Goal: Task Accomplishment & Management: Use online tool/utility

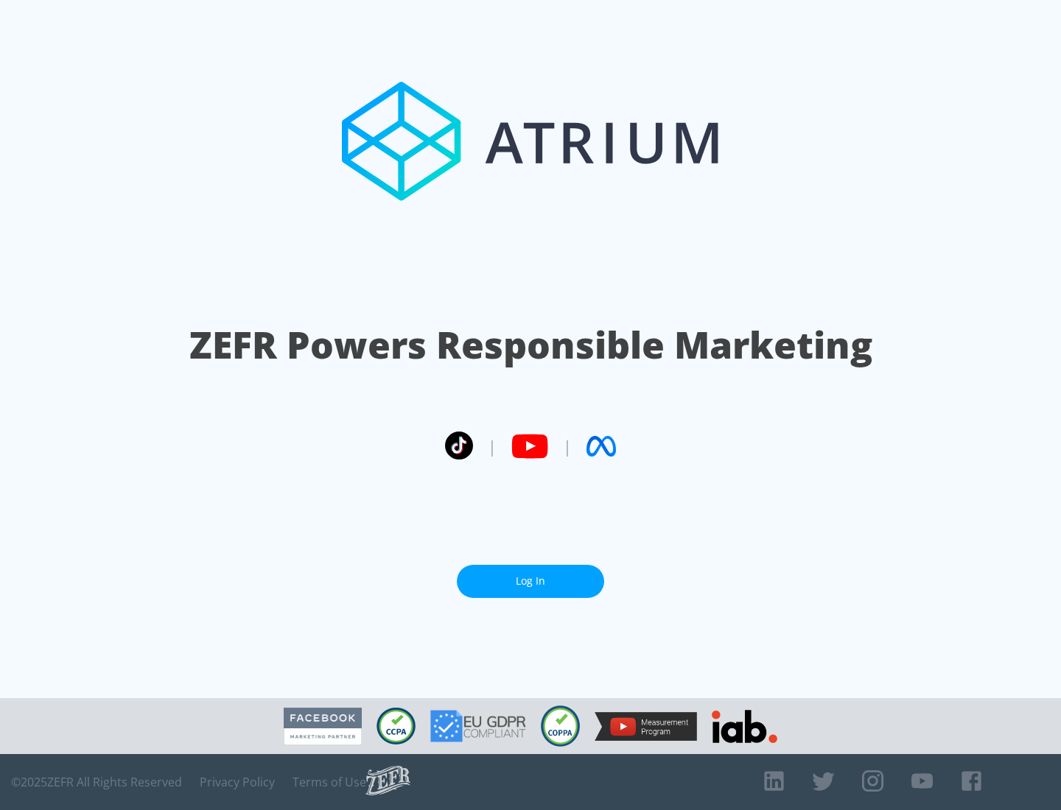
click at [530, 575] on link "Log In" at bounding box center [530, 581] width 147 height 33
